Goal: Check status: Check status

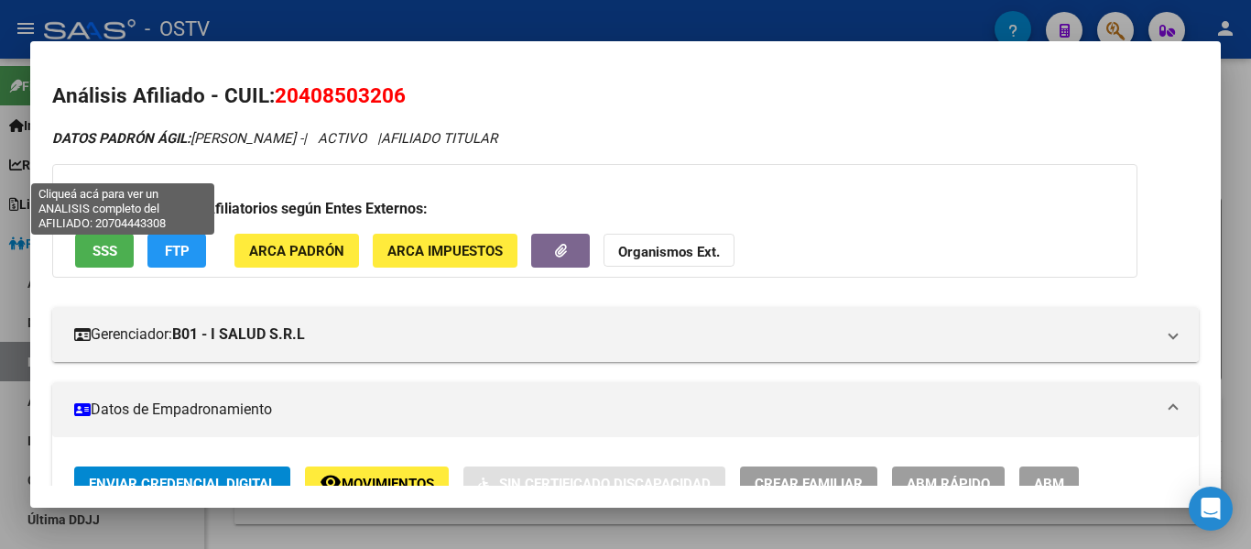
scroll to position [1007, 0]
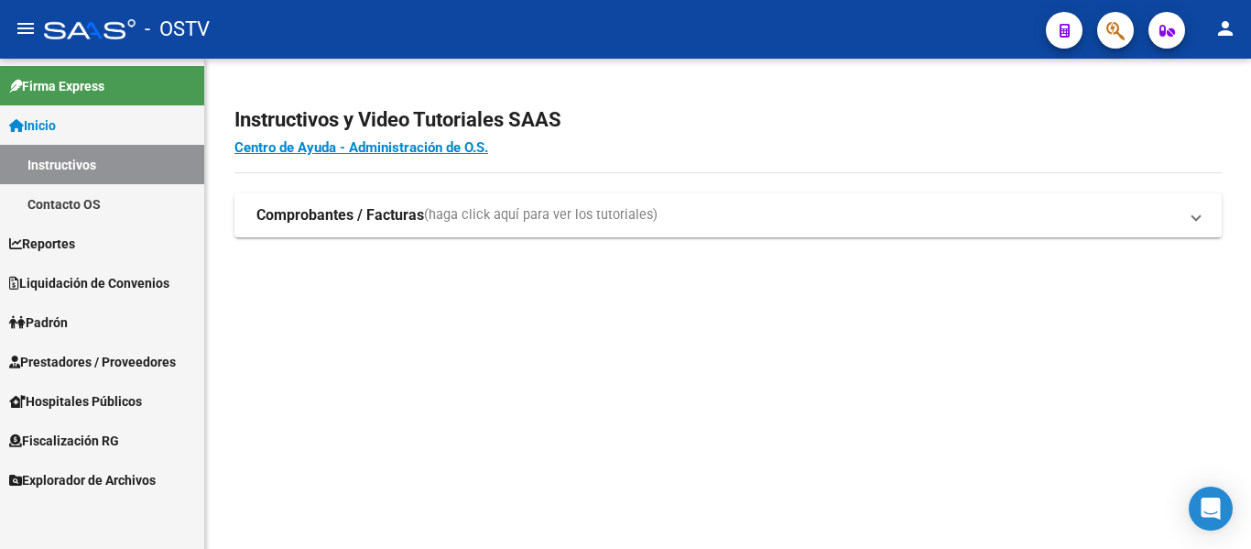
click at [69, 332] on link "Padrón" at bounding box center [102, 321] width 204 height 39
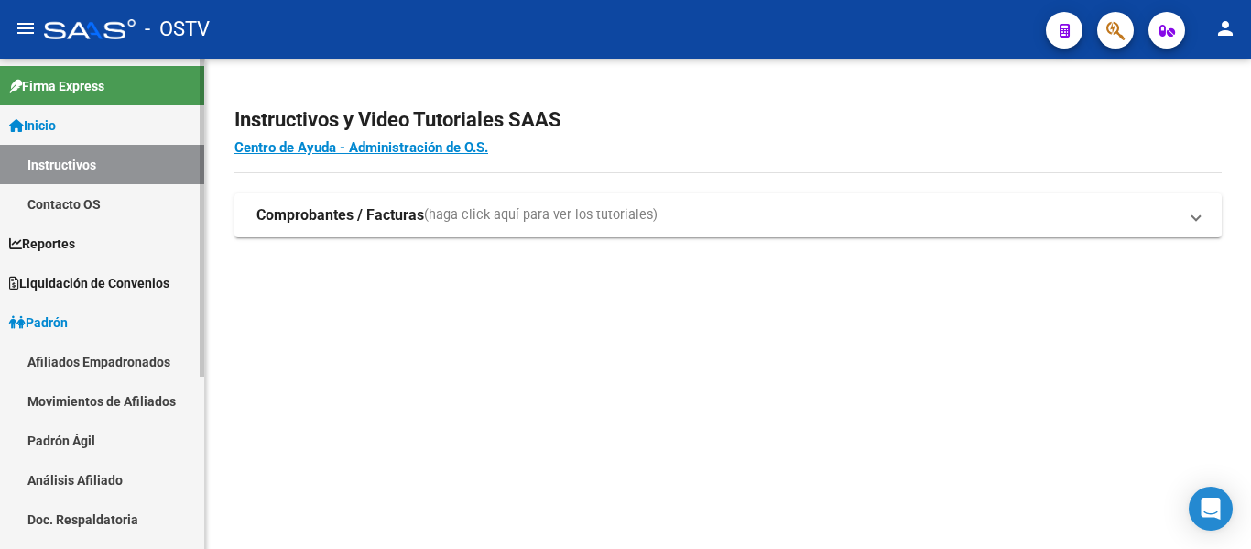
click at [80, 435] on link "Padrón Ágil" at bounding box center [102, 439] width 204 height 39
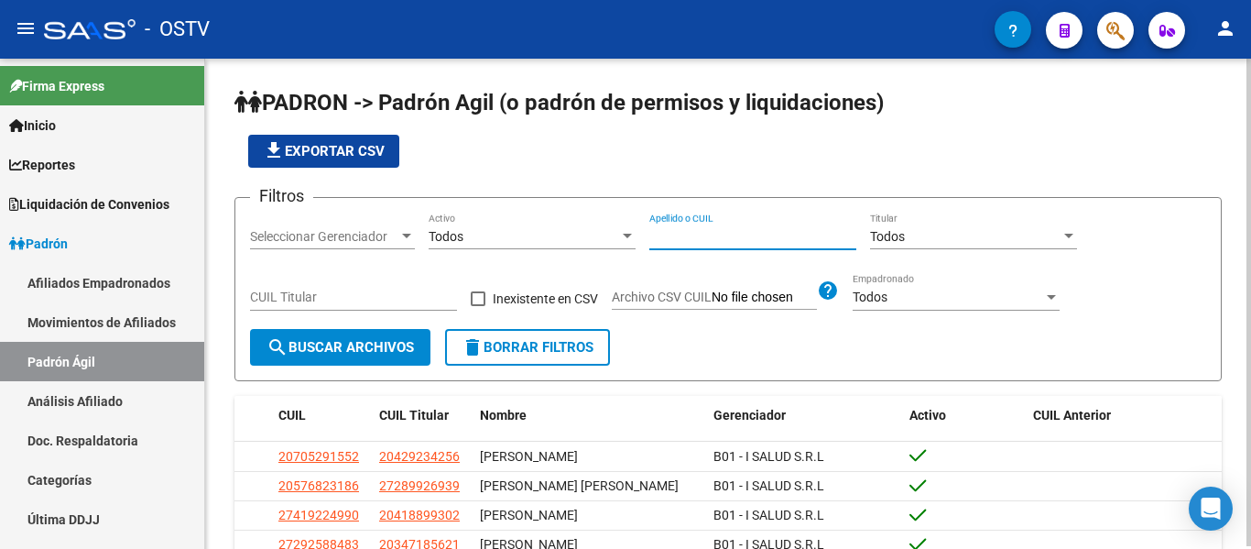
click at [714, 240] on input "Apellido o CUIL" at bounding box center [752, 237] width 207 height 16
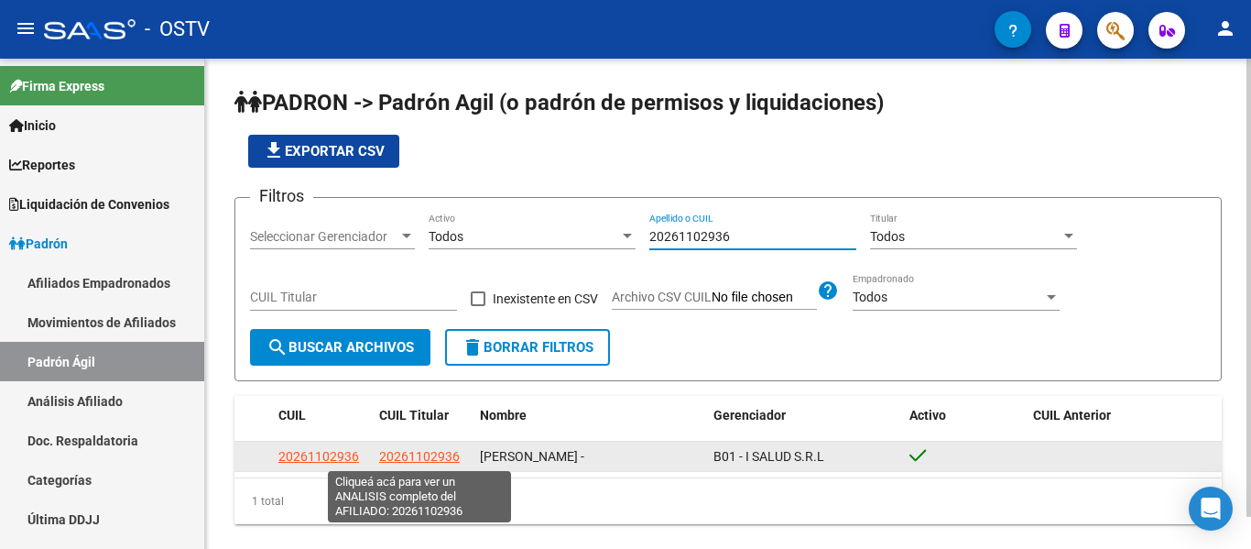
type input "20261102936"
click at [425, 453] on span "20261102936" at bounding box center [419, 456] width 81 height 15
type textarea "20261102936"
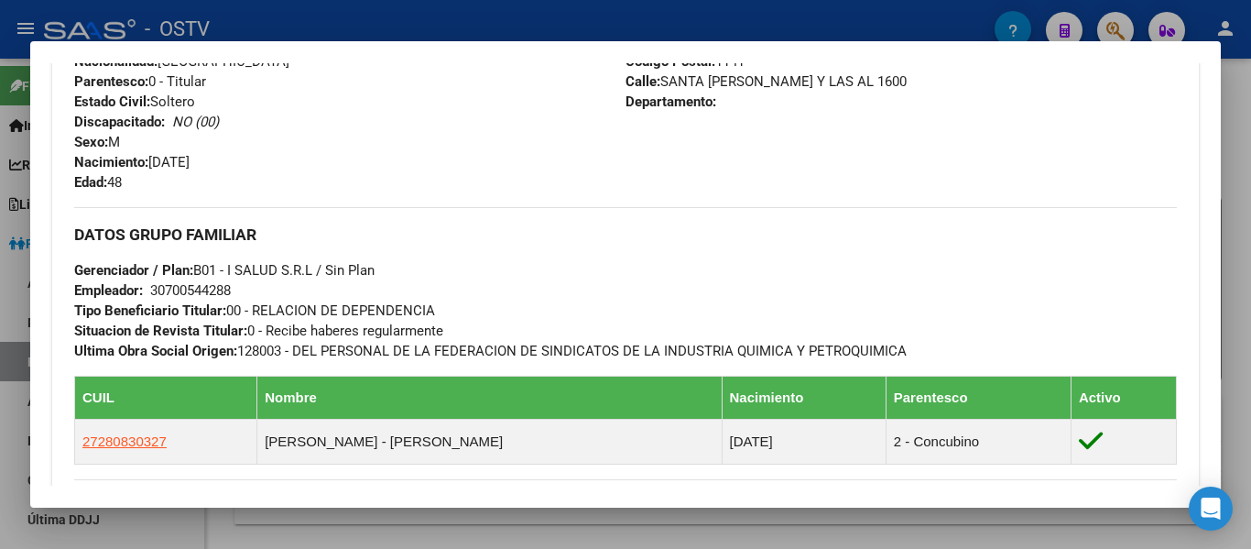
scroll to position [996, 0]
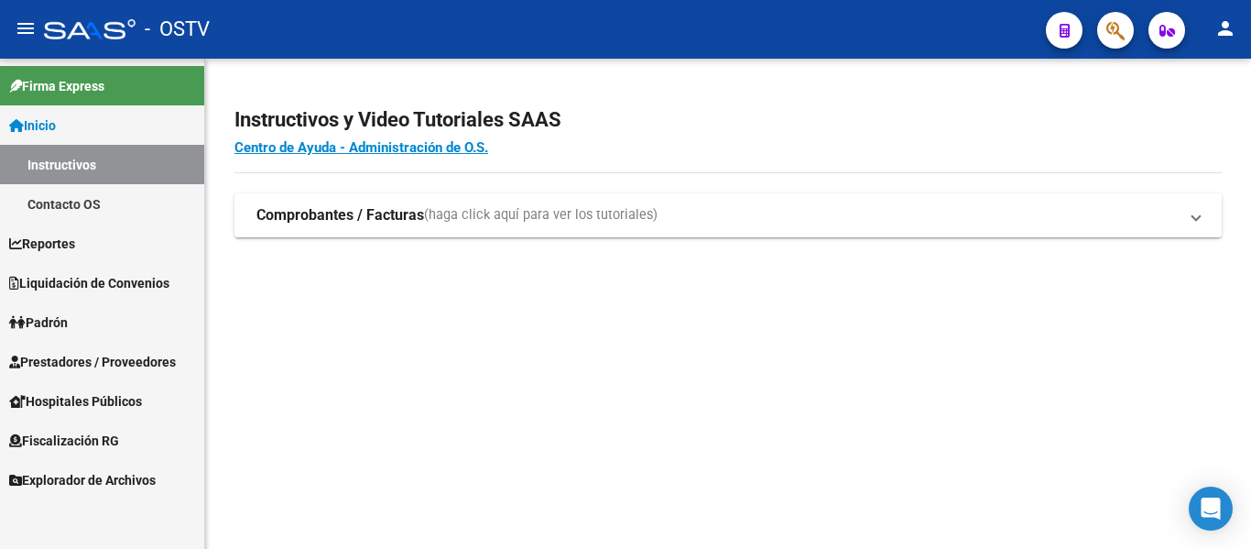
click at [52, 326] on span "Padrón" at bounding box center [38, 322] width 59 height 20
click at [43, 313] on span "Padrón" at bounding box center [38, 322] width 59 height 20
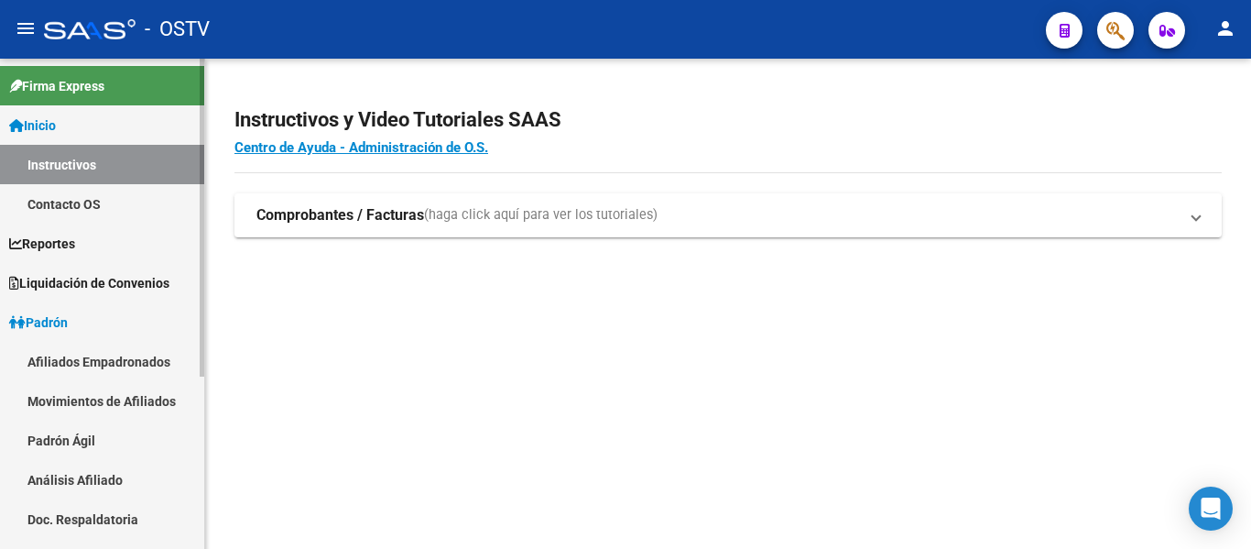
click at [60, 444] on link "Padrón Ágil" at bounding box center [102, 439] width 204 height 39
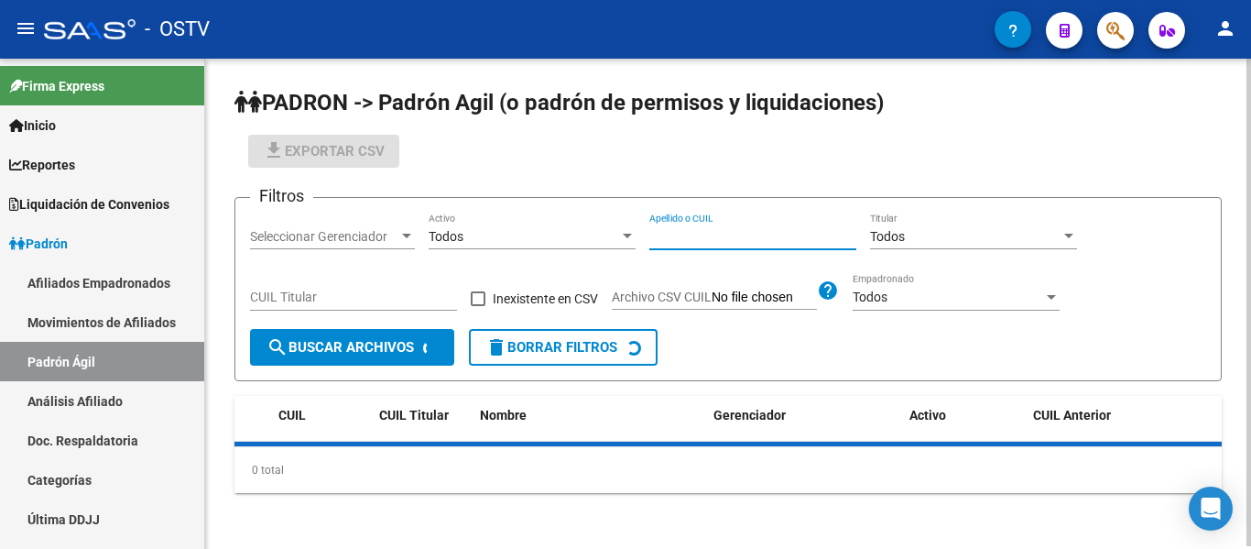
click at [770, 241] on input "Apellido o CUIL" at bounding box center [752, 237] width 207 height 16
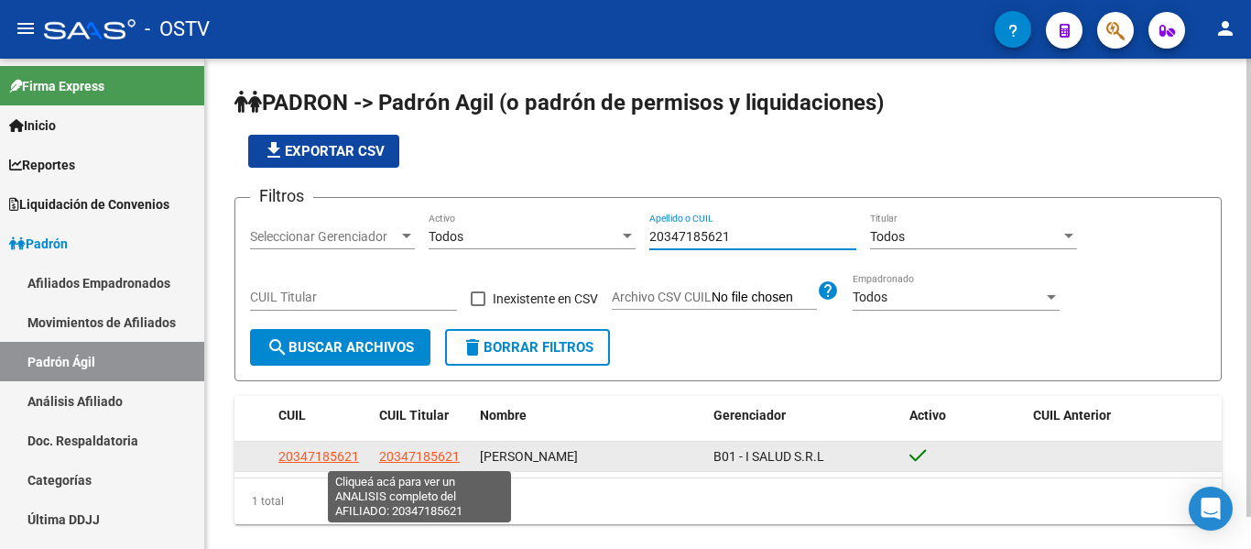
type input "20347185621"
click at [436, 454] on span "20347185621" at bounding box center [419, 456] width 81 height 15
type textarea "20347185621"
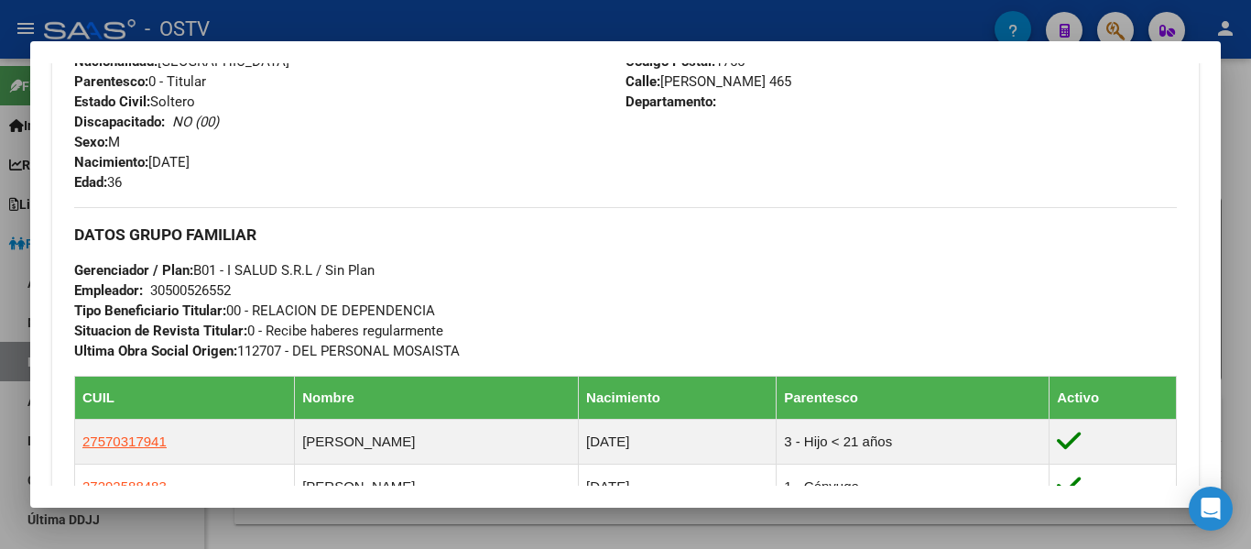
scroll to position [1007, 0]
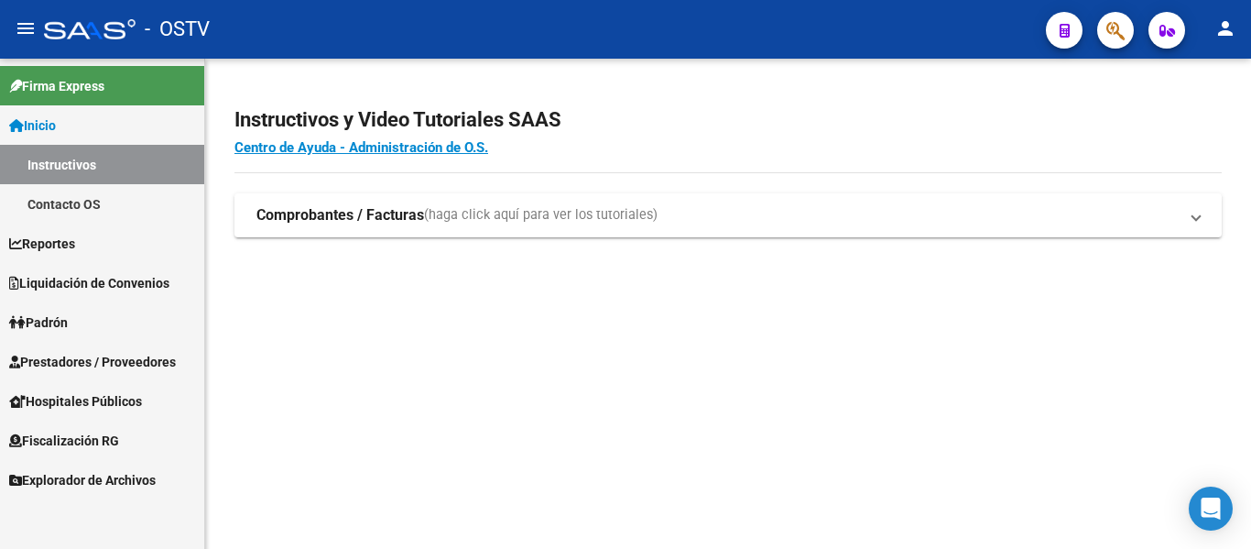
click at [56, 310] on link "Padrón" at bounding box center [102, 321] width 204 height 39
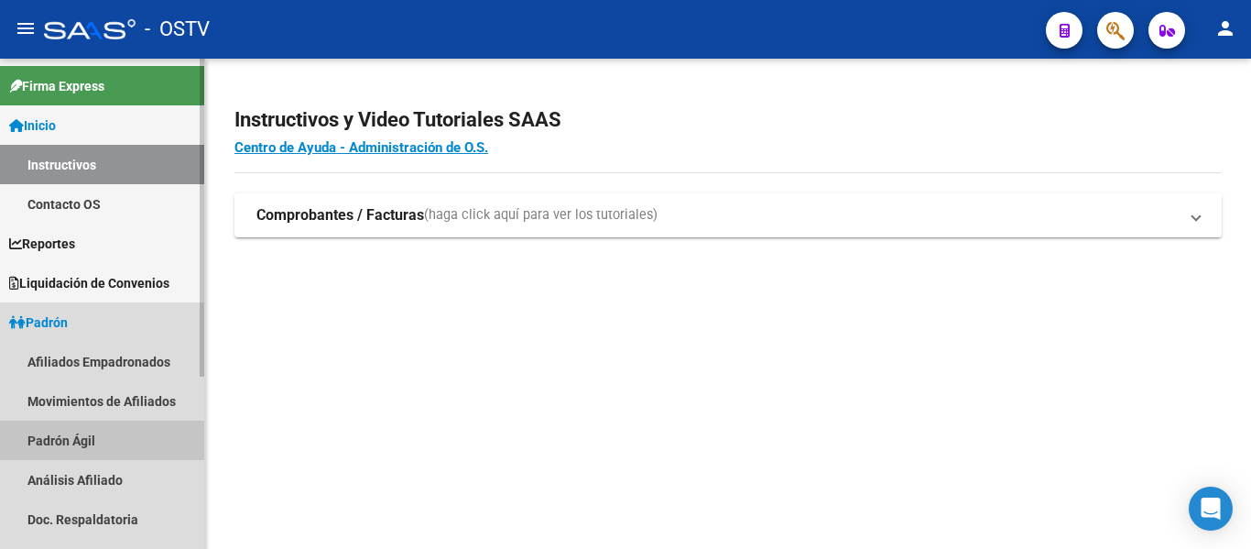
drag, startPoint x: 43, startPoint y: 431, endPoint x: 142, endPoint y: 322, distance: 147.2
click at [42, 431] on link "Padrón Ágil" at bounding box center [102, 439] width 204 height 39
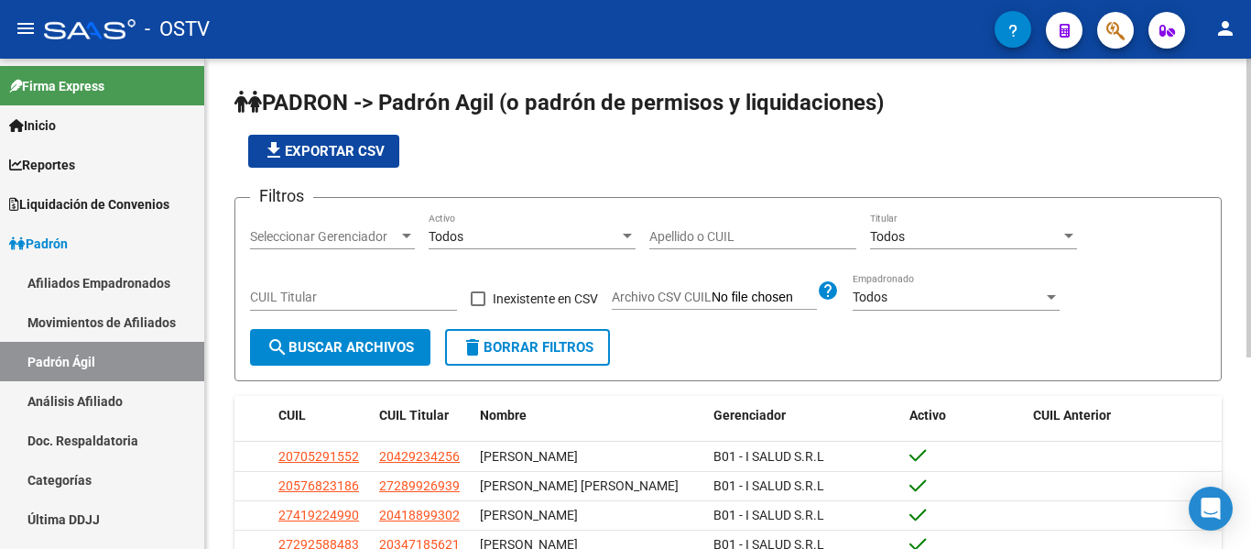
click at [700, 241] on input "Apellido o CUIL" at bounding box center [752, 237] width 207 height 16
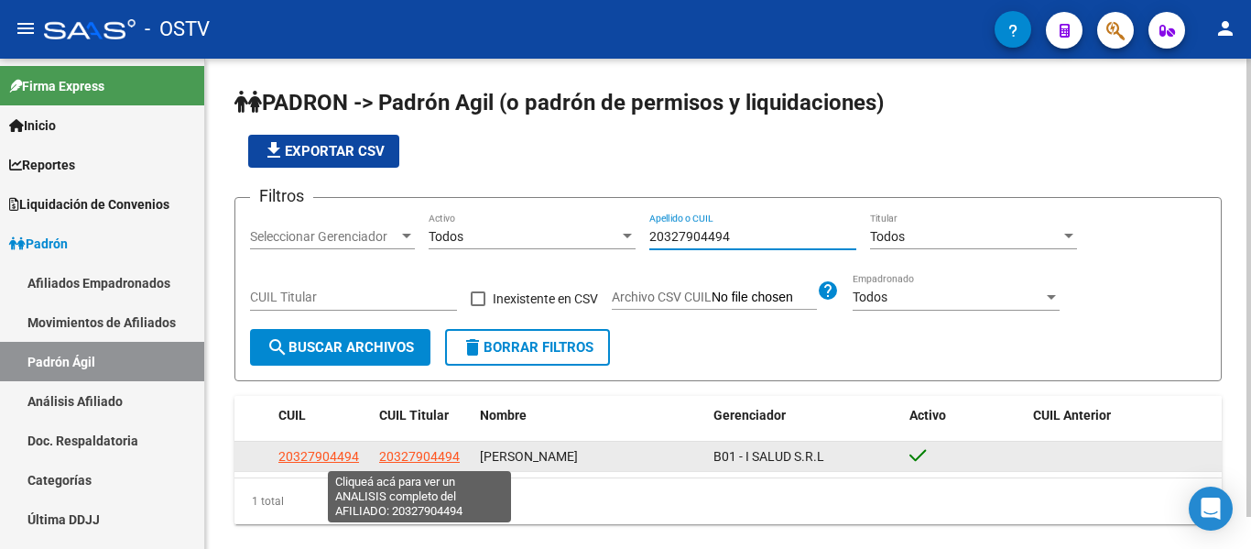
type input "20327904494"
click at [430, 449] on span "20327904494" at bounding box center [419, 456] width 81 height 15
type textarea "20327904494"
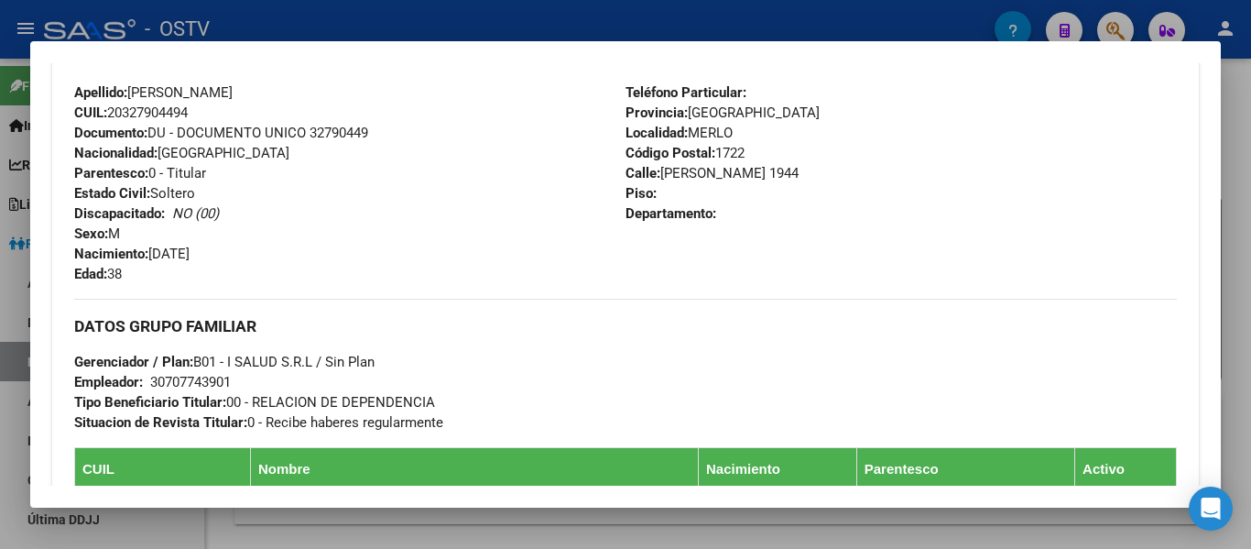
scroll to position [916, 0]
